Goal: Task Accomplishment & Management: Manage account settings

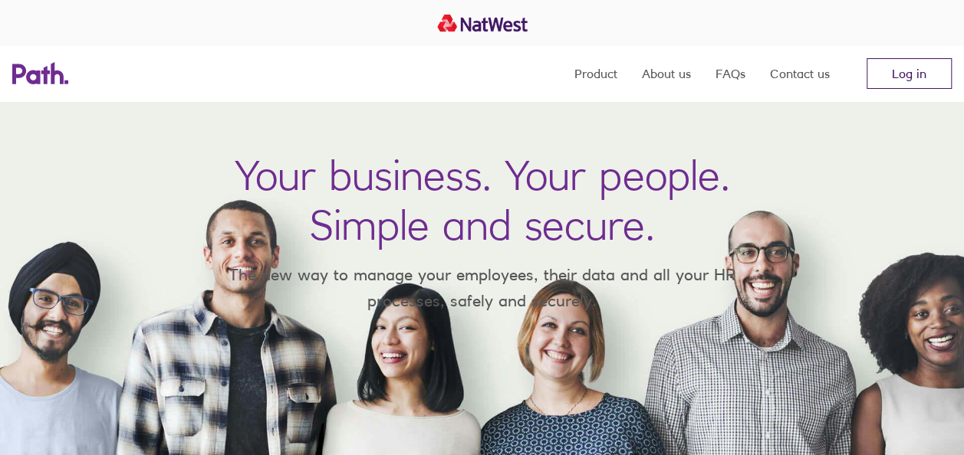
click at [892, 78] on link "Log in" at bounding box center [908, 73] width 85 height 31
click at [902, 75] on link "Log in" at bounding box center [908, 73] width 85 height 31
